Goal: Transaction & Acquisition: Purchase product/service

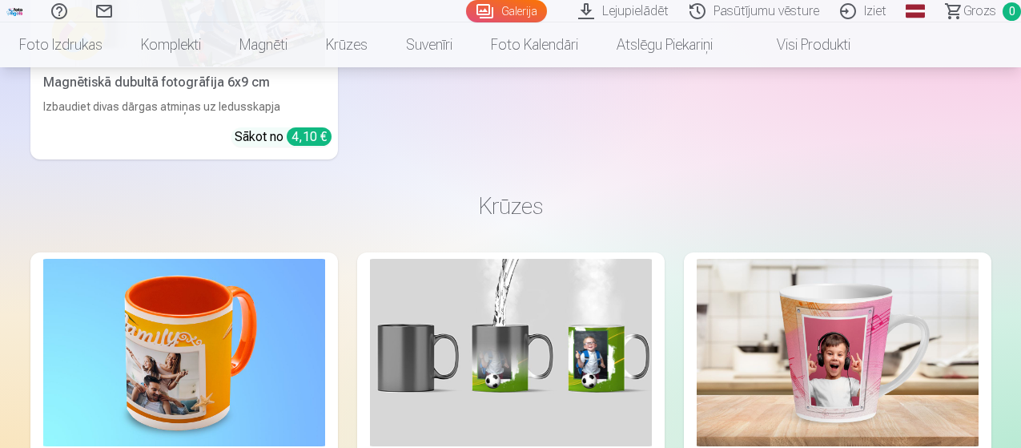
scroll to position [6059, 0]
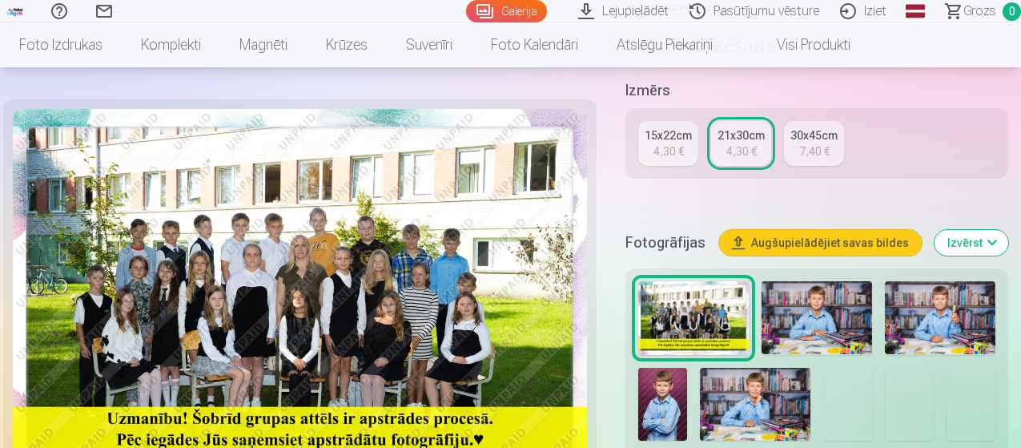
scroll to position [401, 0]
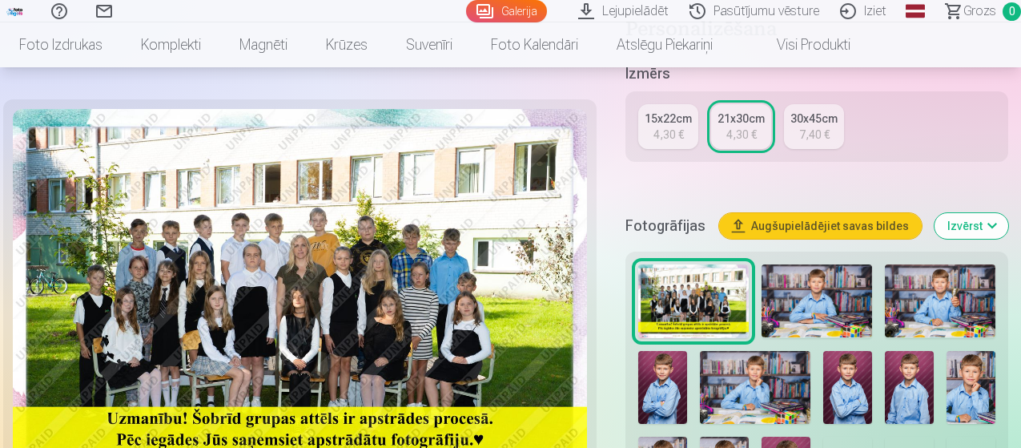
click at [819, 275] on img at bounding box center [817, 301] width 111 height 74
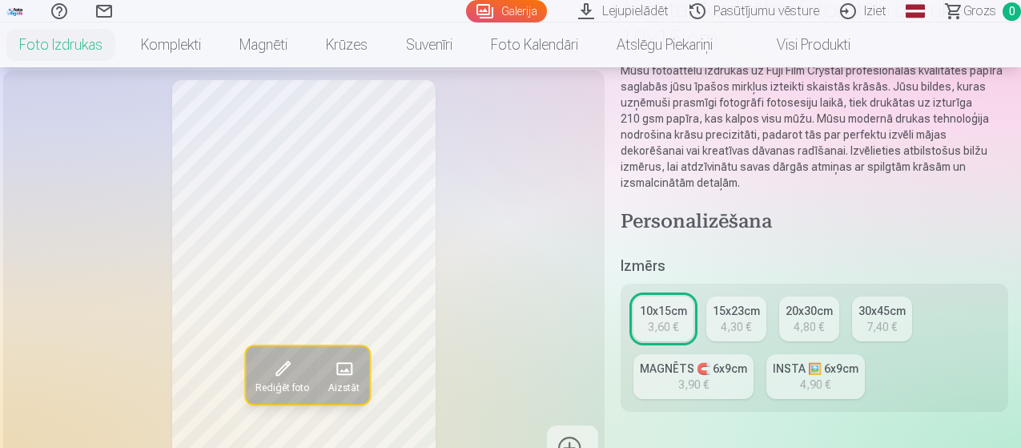
scroll to position [160, 0]
click at [536, 288] on div "Rediģēt foto Aizstāt" at bounding box center [304, 276] width 582 height 393
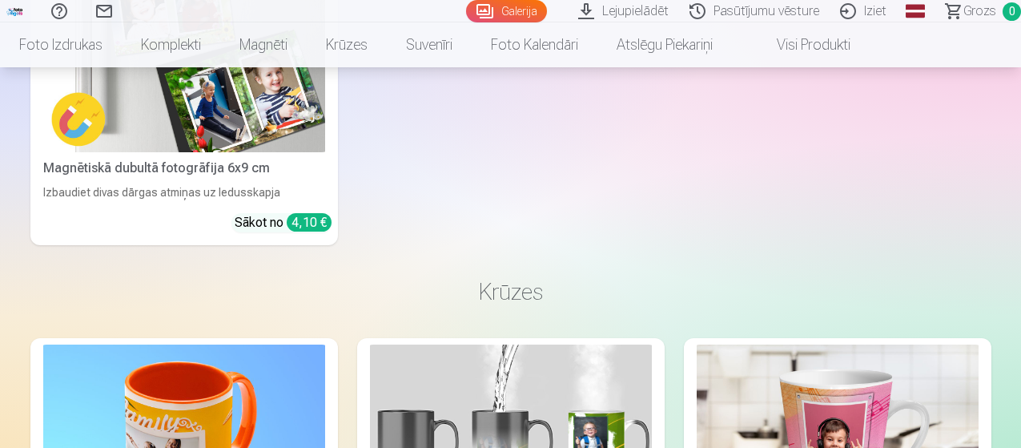
scroll to position [5968, 0]
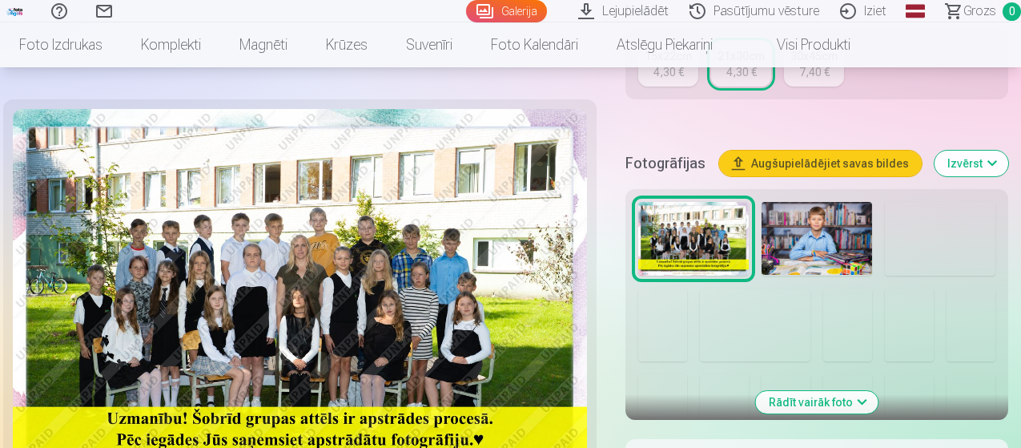
scroll to position [561, 0]
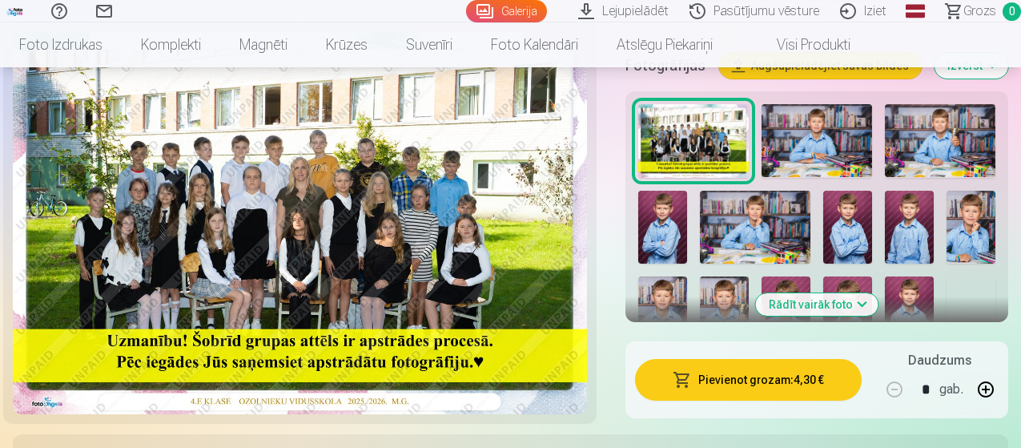
click at [783, 208] on img at bounding box center [755, 228] width 111 height 74
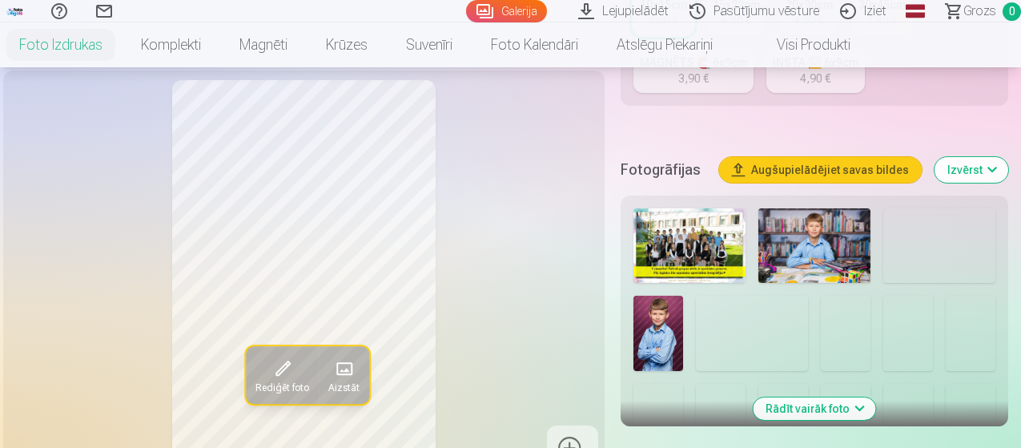
scroll to position [561, 0]
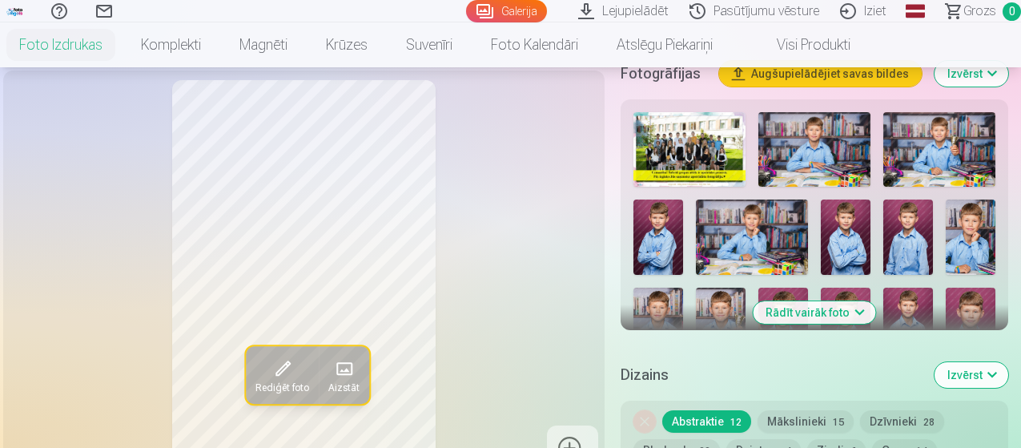
click at [760, 217] on img at bounding box center [752, 236] width 112 height 74
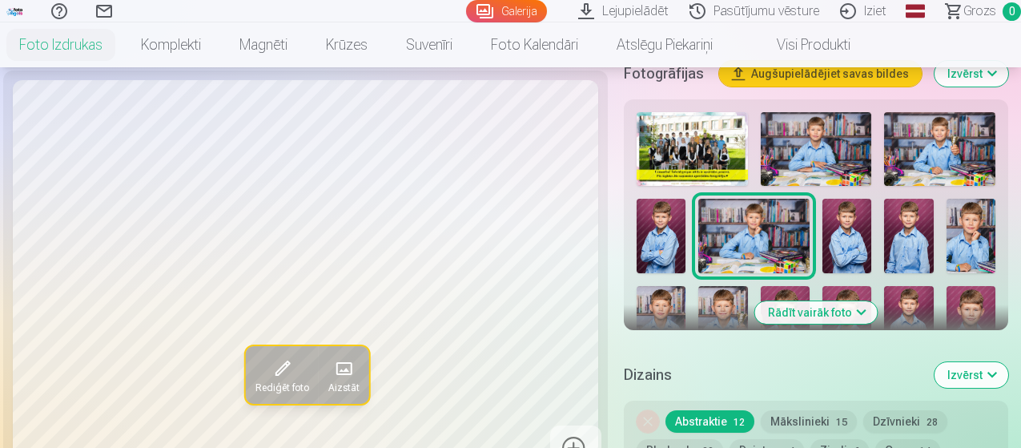
click at [872, 220] on img at bounding box center [847, 236] width 49 height 74
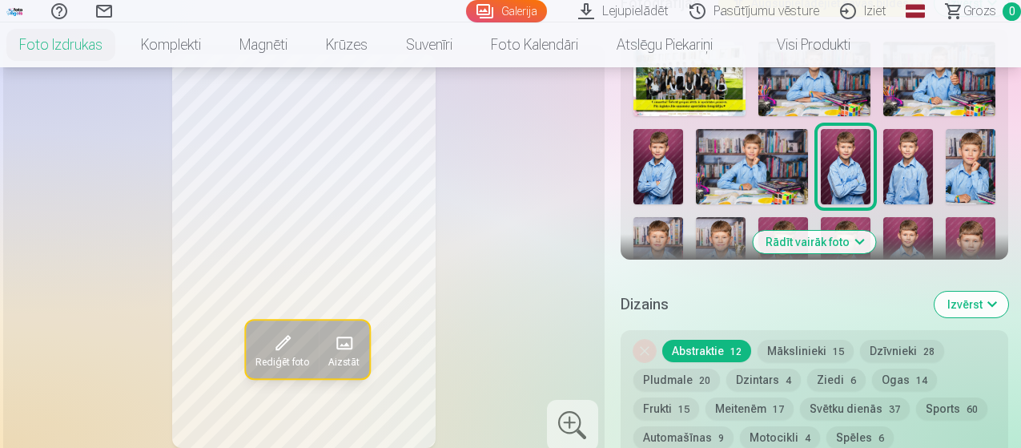
scroll to position [721, 0]
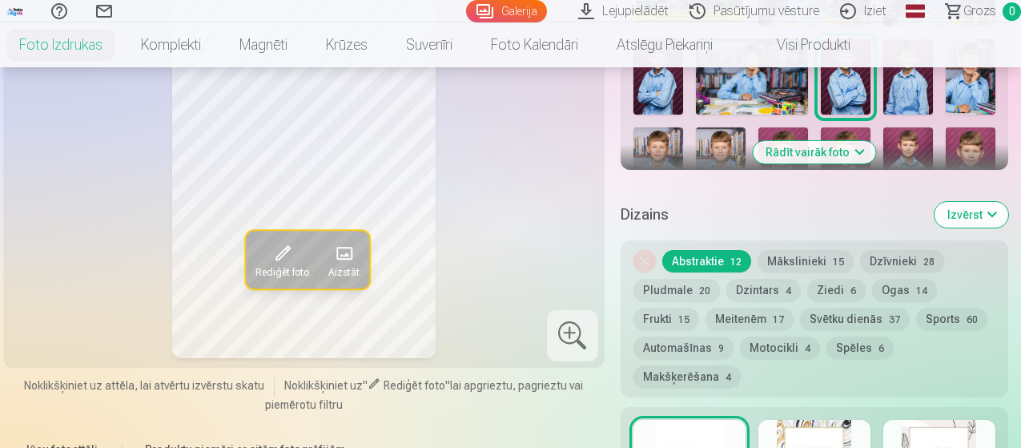
click at [854, 141] on button "Rādīt vairāk foto" at bounding box center [814, 152] width 123 height 22
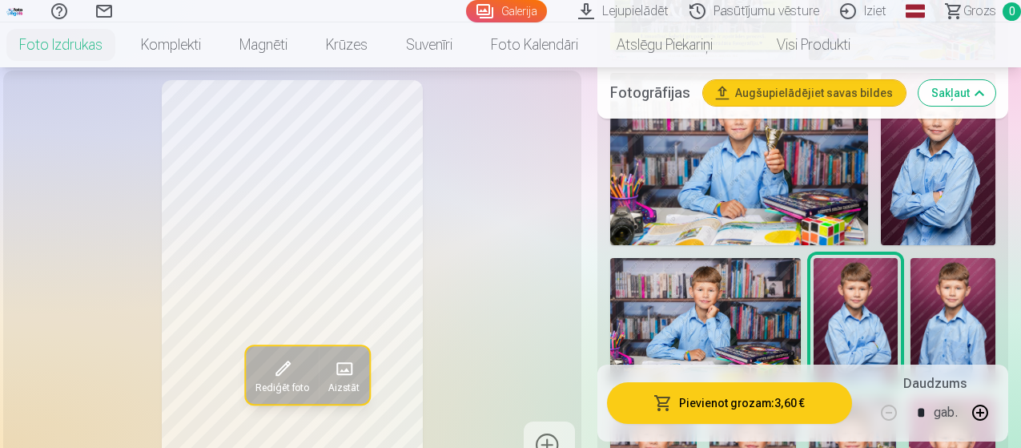
click at [793, 149] on img at bounding box center [739, 159] width 258 height 172
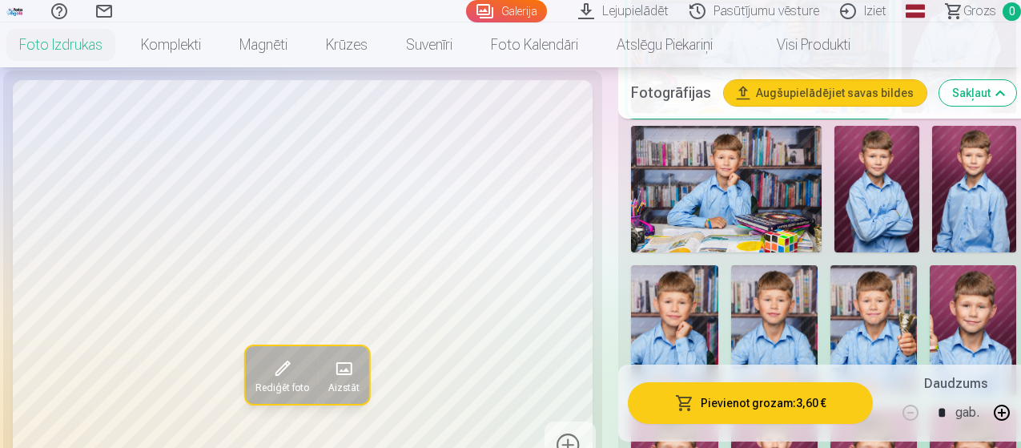
scroll to position [881, 0]
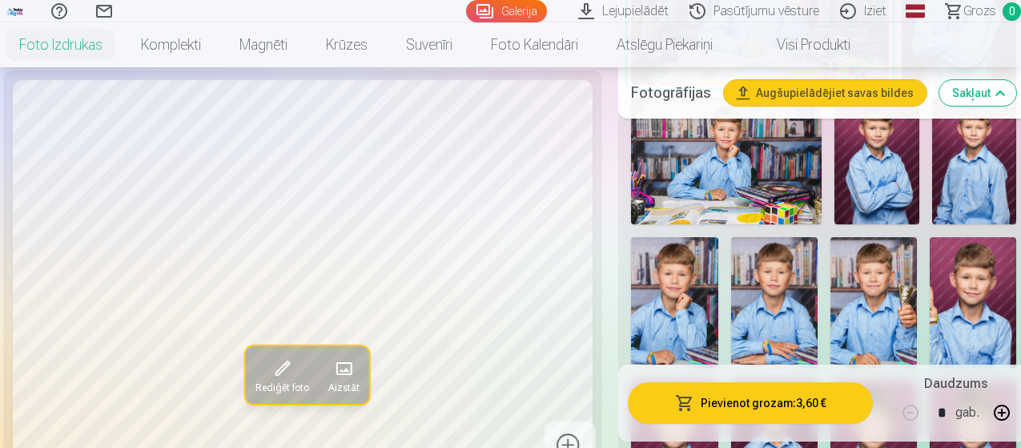
click at [866, 145] on img at bounding box center [877, 161] width 85 height 127
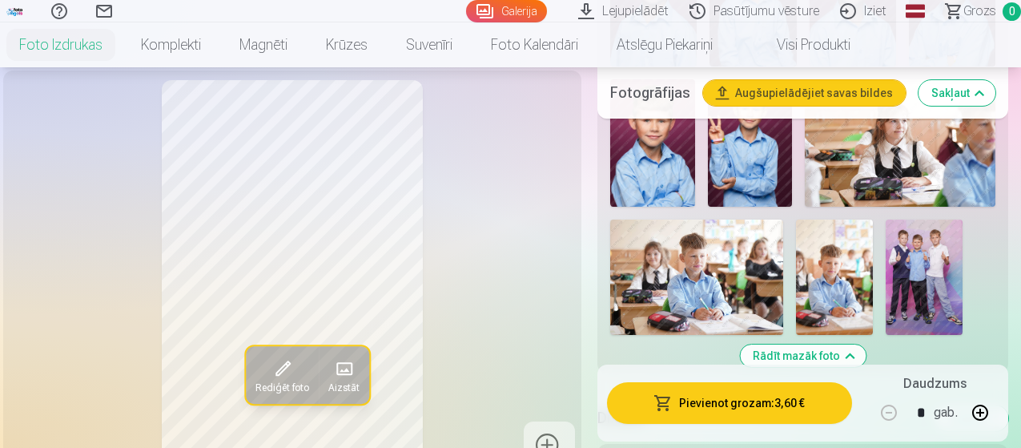
scroll to position [1362, 0]
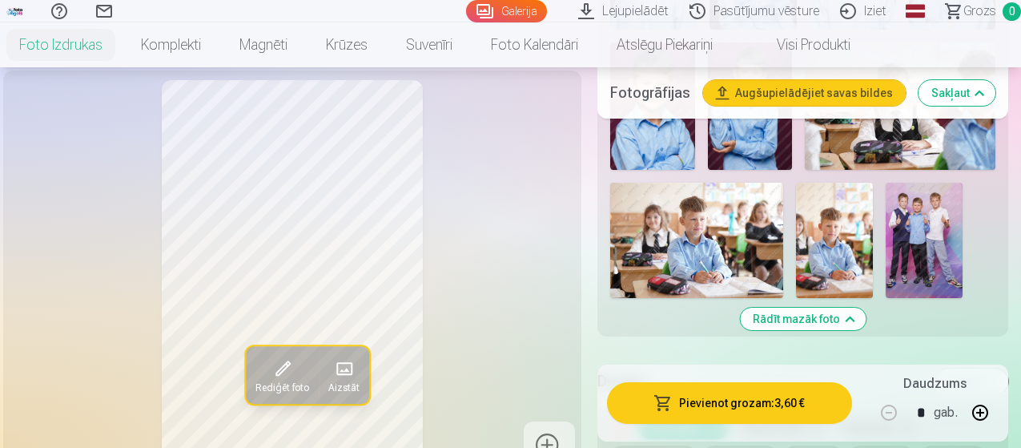
click at [758, 207] on img at bounding box center [696, 240] width 173 height 115
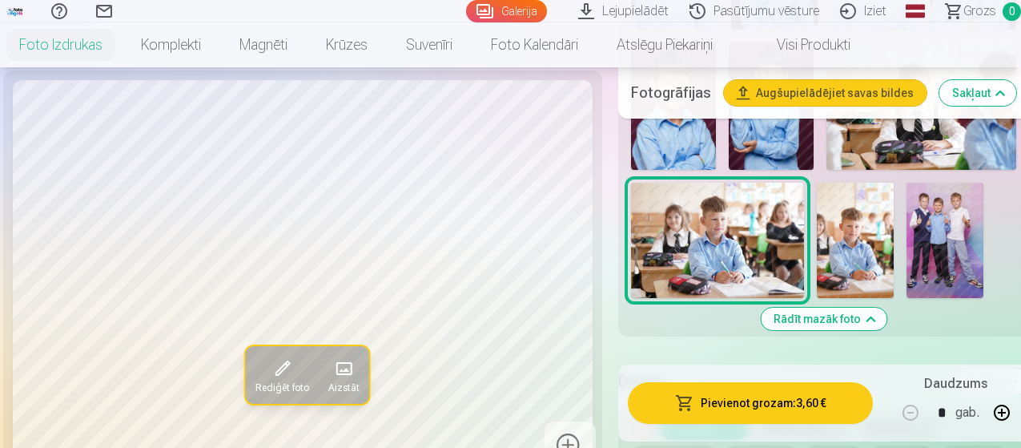
click at [882, 215] on img at bounding box center [855, 240] width 77 height 115
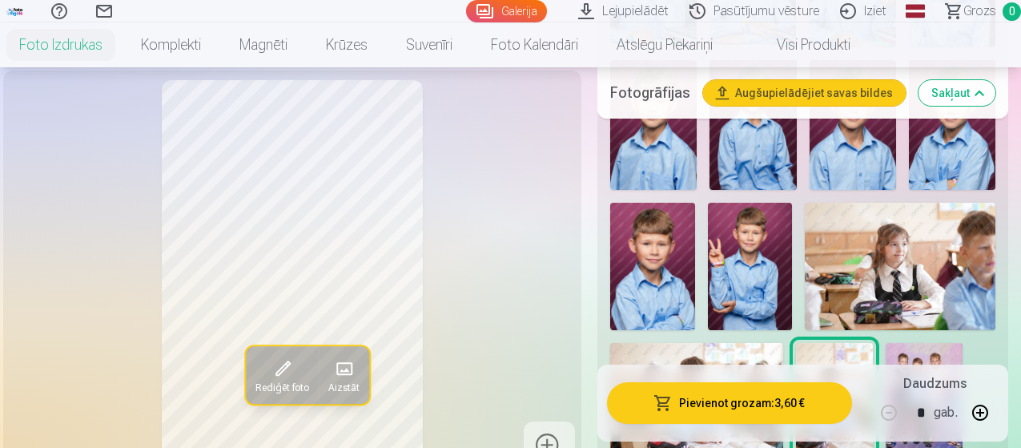
scroll to position [1122, 0]
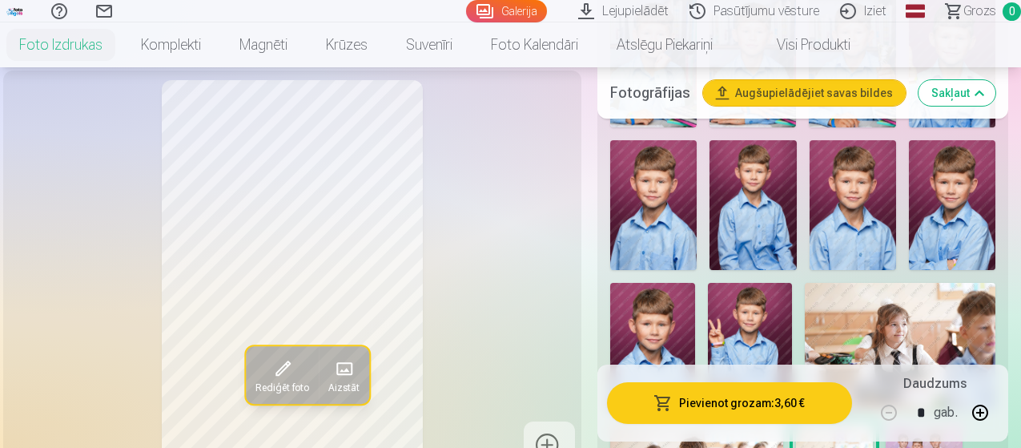
click at [780, 315] on img at bounding box center [750, 346] width 85 height 127
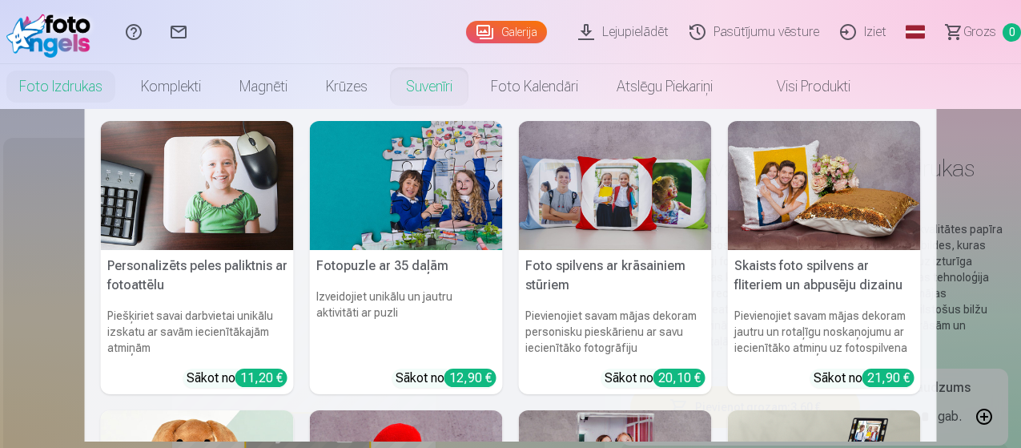
scroll to position [0, 0]
